Goal: Task Accomplishment & Management: Manage account settings

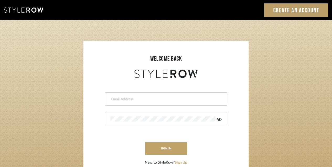
click at [143, 100] on input "email" at bounding box center [165, 99] width 110 height 5
type input "maria@mooseinteriordesigns.com"
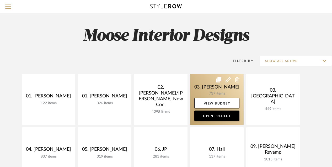
click at [210, 83] on link at bounding box center [217, 99] width 54 height 51
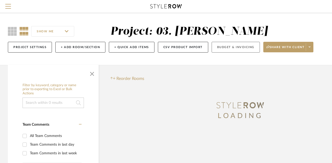
click at [225, 49] on button "Budget & Invoicing" at bounding box center [236, 47] width 48 height 11
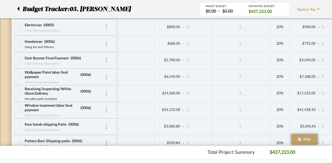
scroll to position [5311, 0]
